Goal: Information Seeking & Learning: Learn about a topic

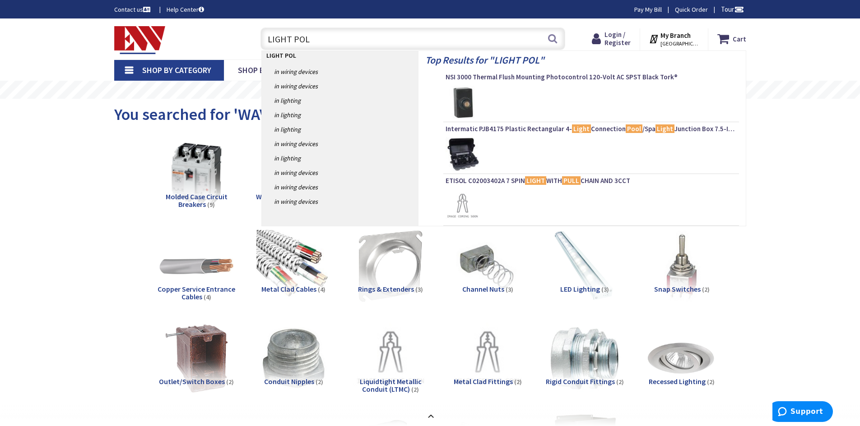
type input "LIGHT POLE"
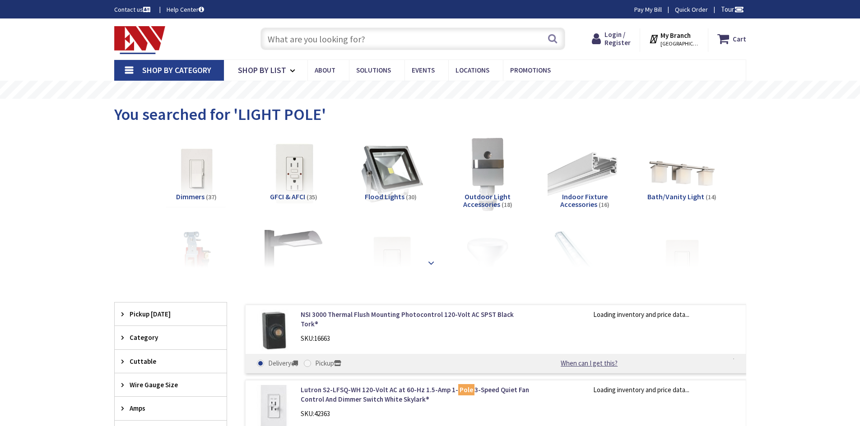
type input "[GEOGRAPHIC_DATA][STREET_ADDRESS][GEOGRAPHIC_DATA]"
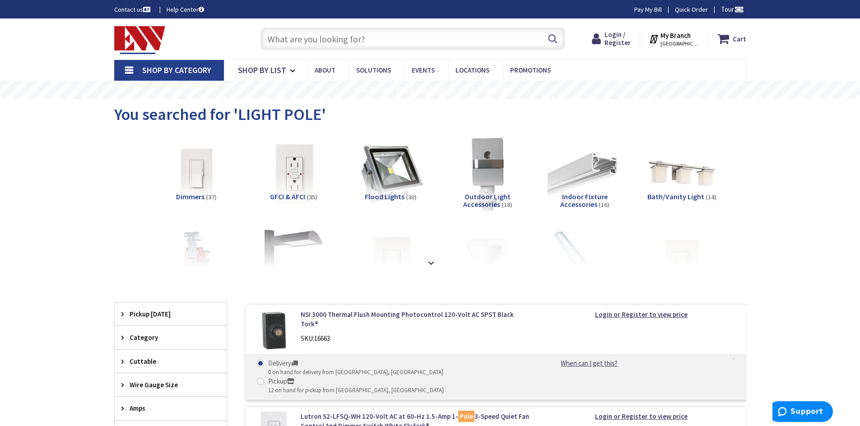
click at [433, 265] on strong at bounding box center [431, 263] width 11 height 10
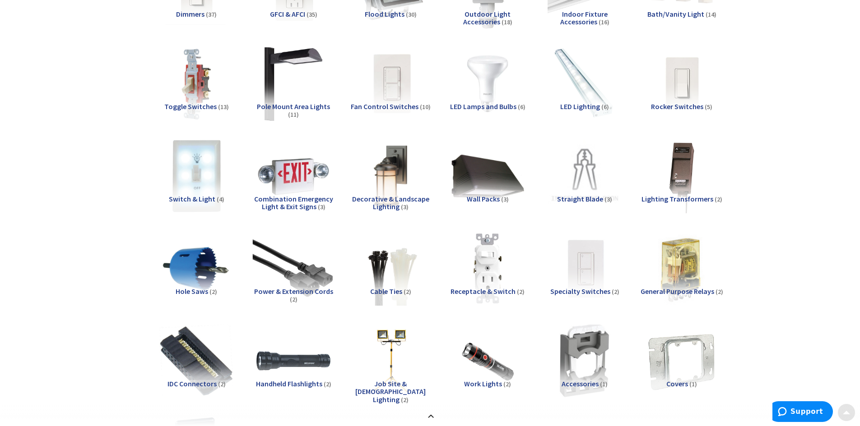
scroll to position [226, 0]
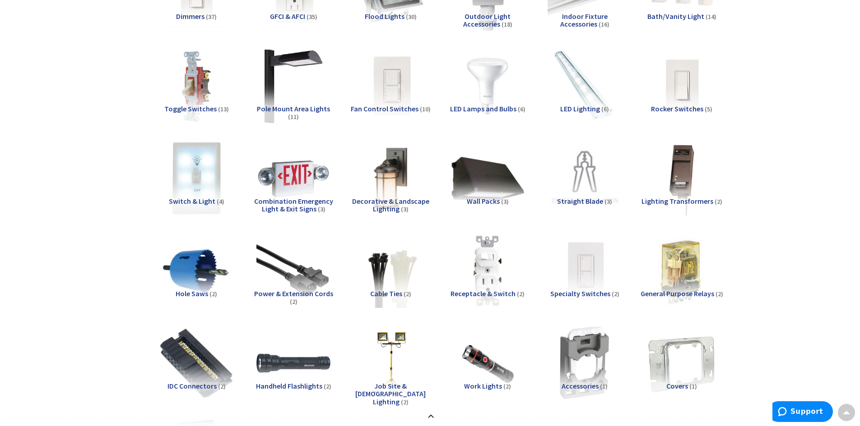
click at [291, 105] on span "Pole Mount Area Lights" at bounding box center [293, 108] width 73 height 9
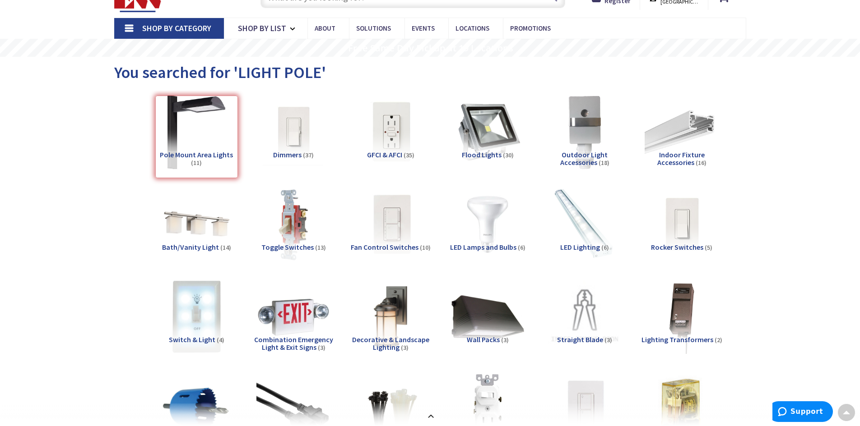
scroll to position [0, 0]
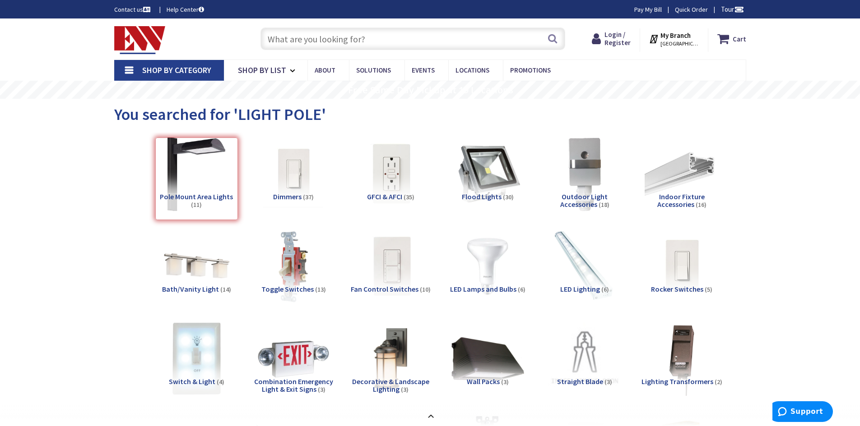
click at [313, 31] on input "text" at bounding box center [412, 39] width 305 height 23
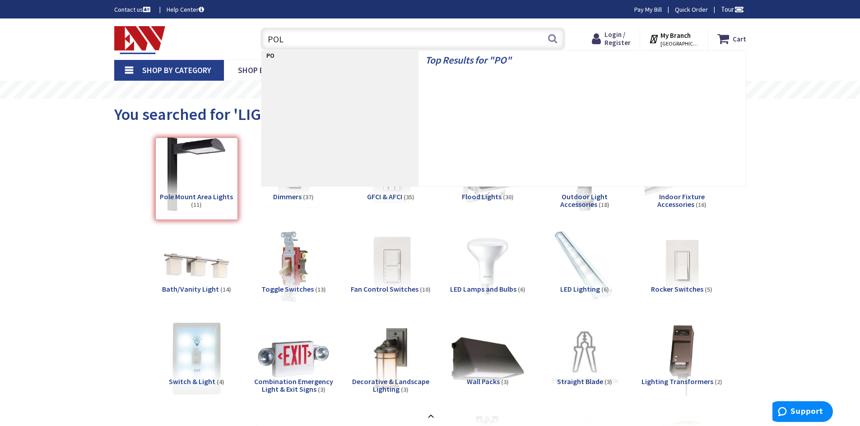
type input "POLE"
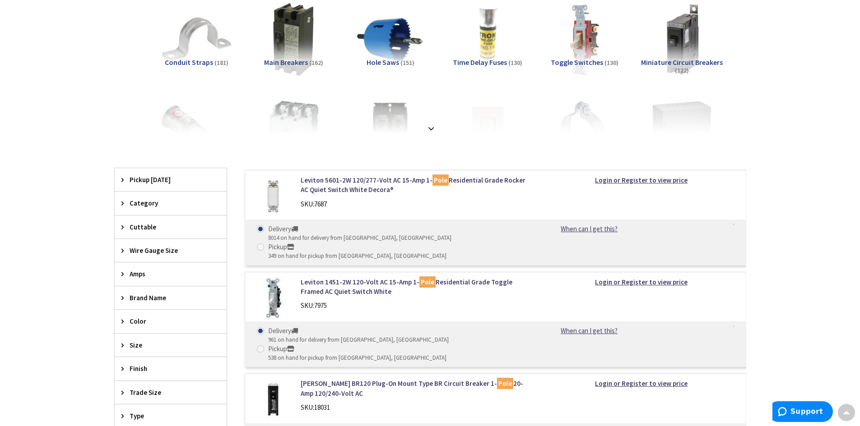
scroll to position [90, 0]
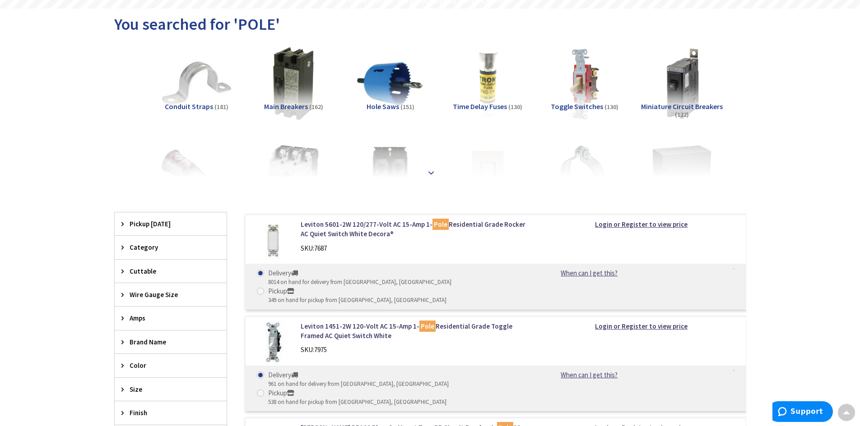
click at [435, 172] on strong at bounding box center [431, 173] width 11 height 10
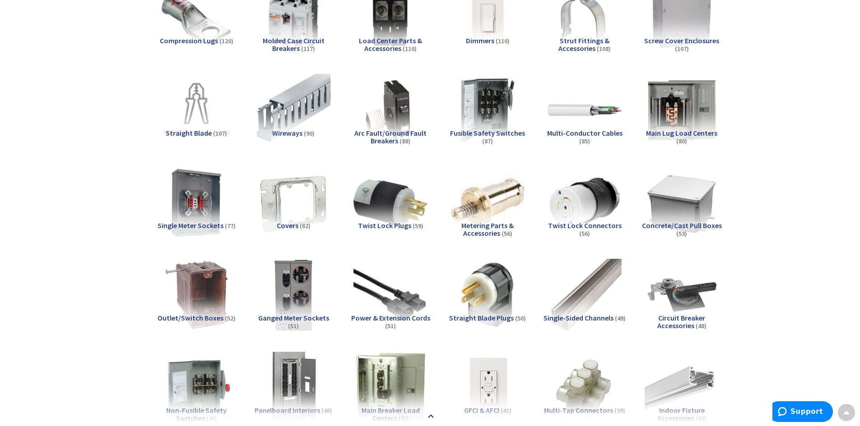
scroll to position [0, 0]
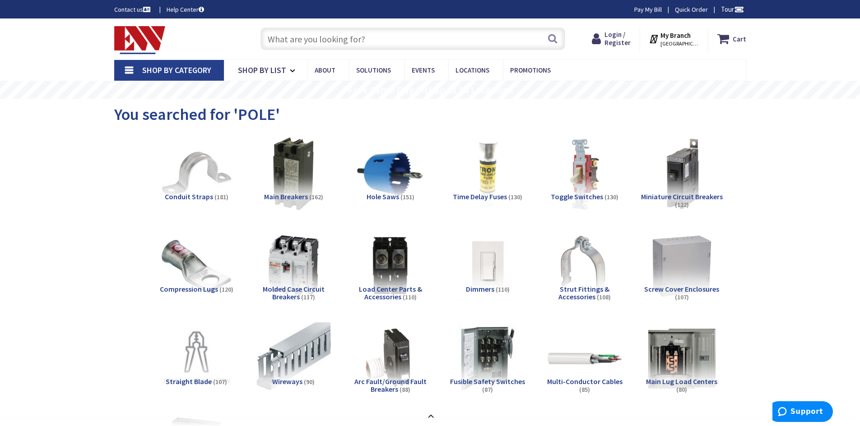
click at [125, 40] on img at bounding box center [139, 40] width 51 height 28
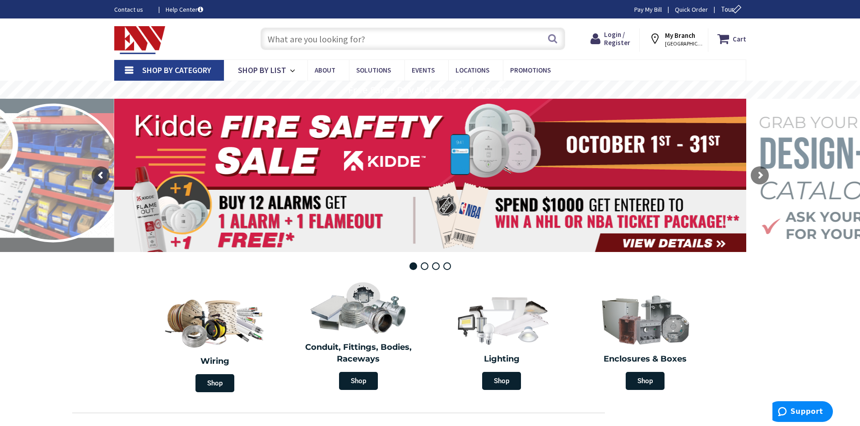
click at [452, 46] on input "text" at bounding box center [412, 39] width 305 height 23
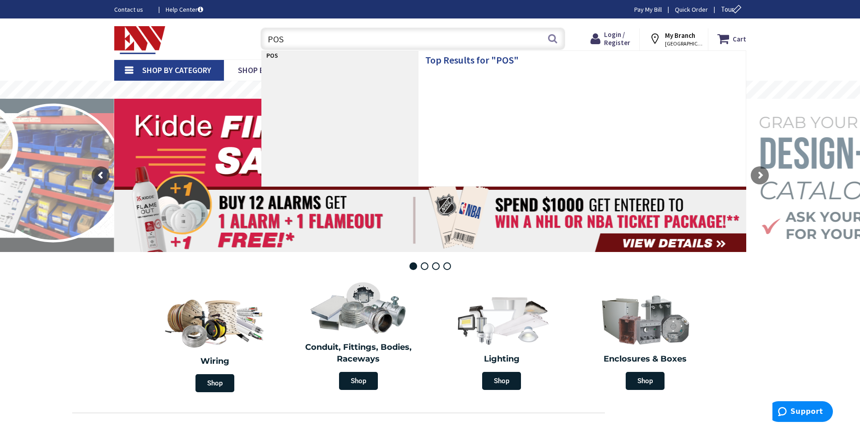
type input "POST"
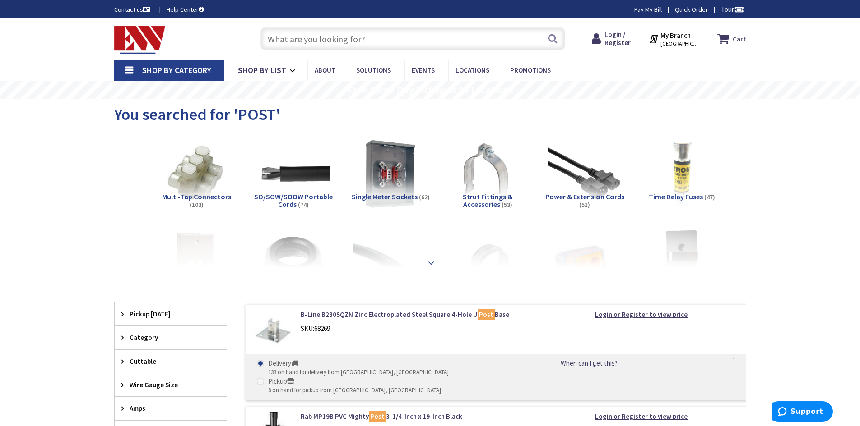
click at [425, 255] on div at bounding box center [430, 243] width 587 height 50
click at [435, 265] on div at bounding box center [430, 243] width 587 height 50
click at [431, 261] on strong at bounding box center [431, 263] width 11 height 10
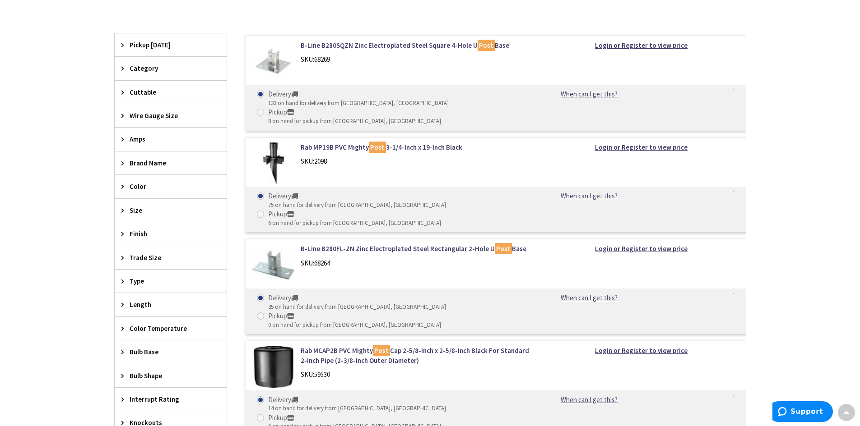
scroll to position [1715, 0]
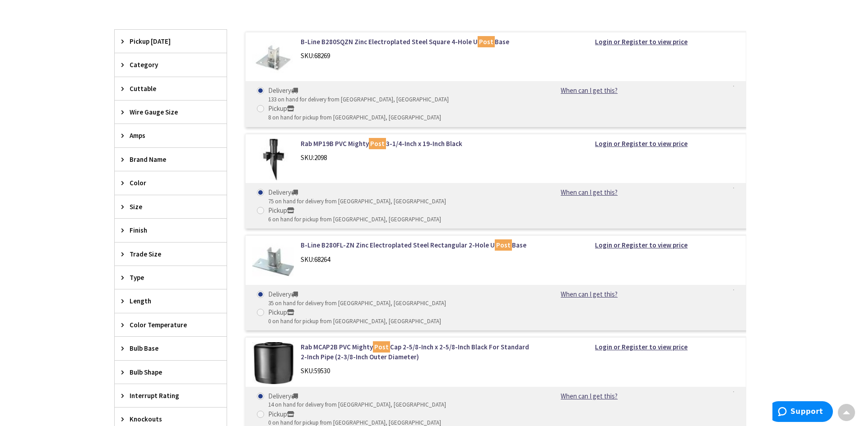
click at [121, 206] on icon at bounding box center [124, 207] width 7 height 7
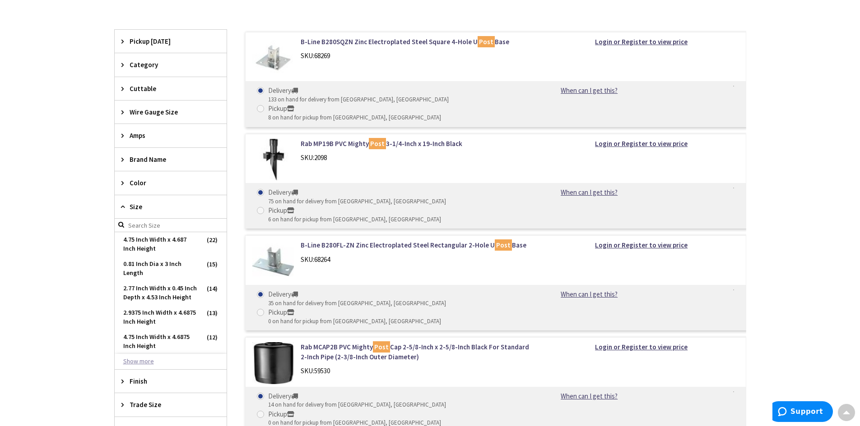
click at [137, 361] on button "Show more" at bounding box center [171, 361] width 112 height 15
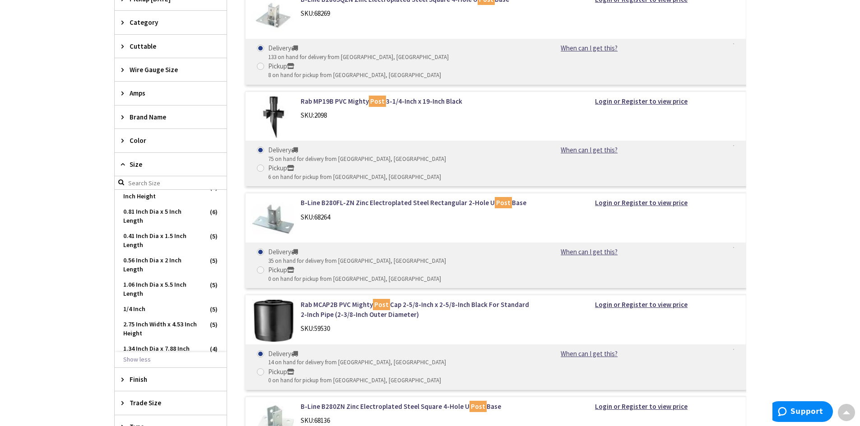
scroll to position [1850, 0]
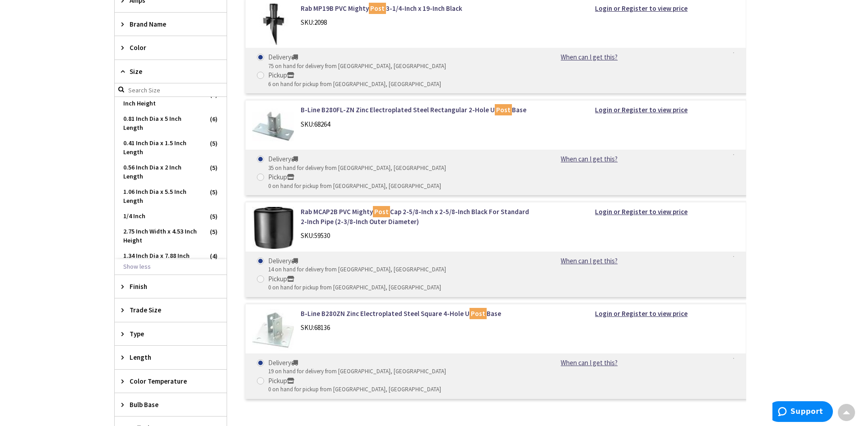
click at [121, 356] on icon at bounding box center [124, 357] width 7 height 7
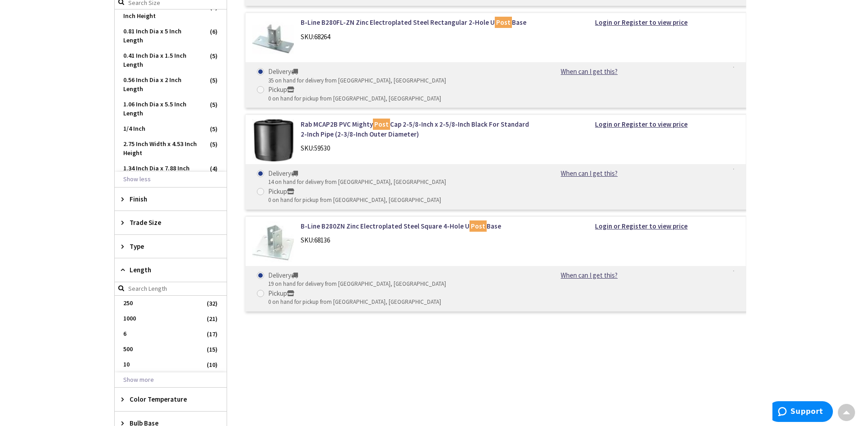
scroll to position [1940, 0]
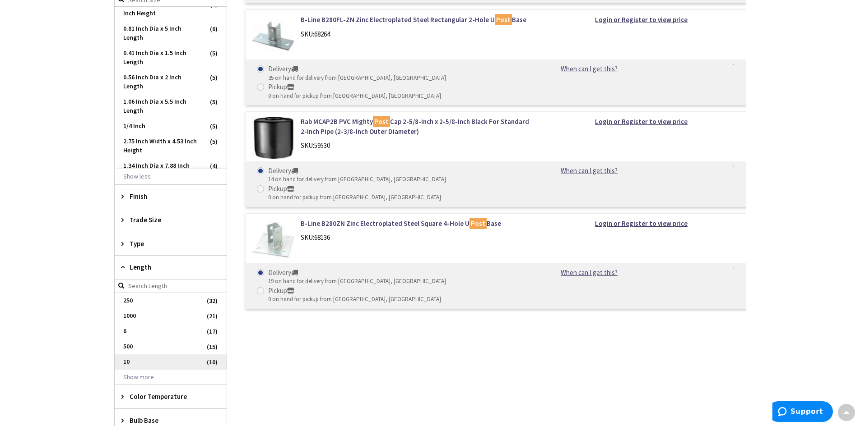
click at [174, 360] on span "10" at bounding box center [171, 362] width 112 height 15
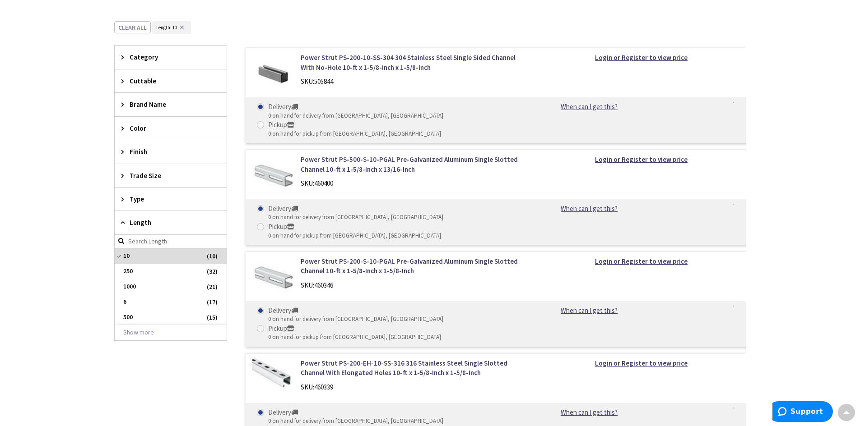
scroll to position [227, 0]
